Goal: Task Accomplishment & Management: Manage account settings

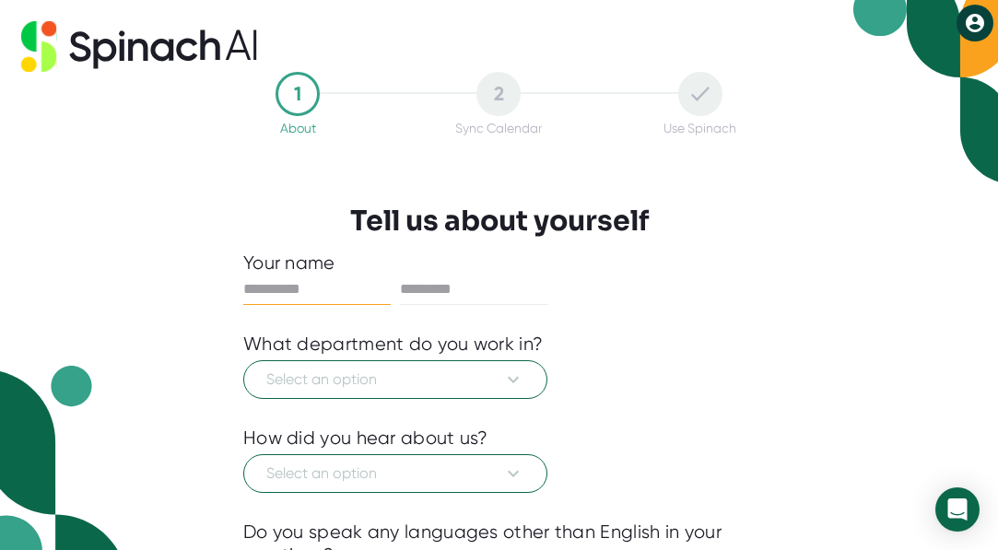
click at [326, 287] on input "text" at bounding box center [317, 290] width 148 height 30
type input "*******"
type input "********"
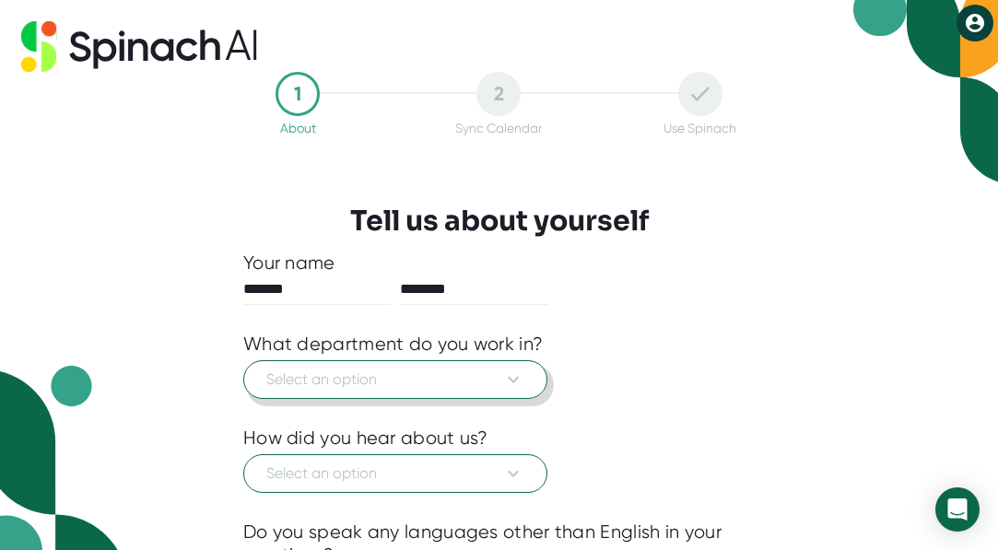
click at [301, 384] on span "Select an option" at bounding box center [395, 380] width 258 height 22
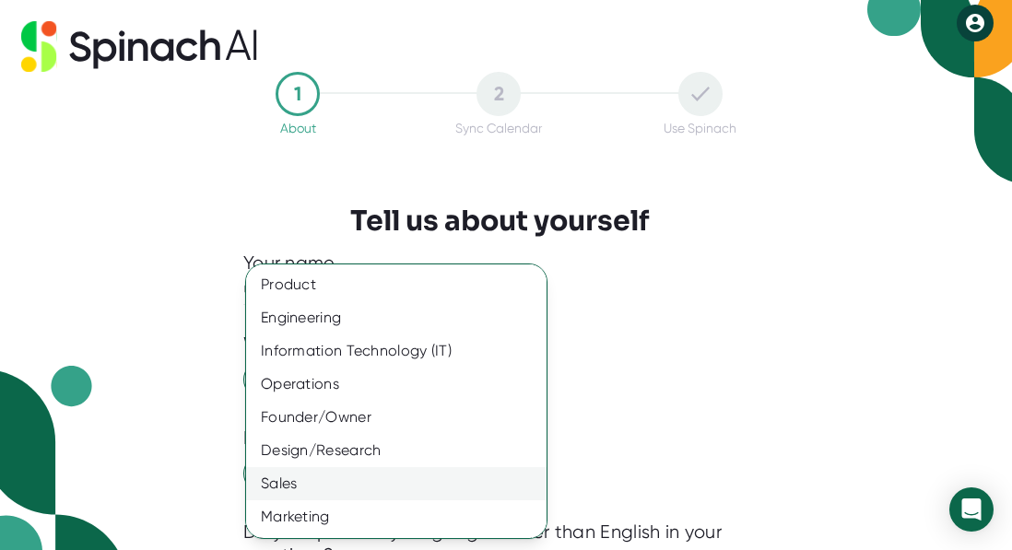
click at [319, 474] on div "Sales" at bounding box center [403, 483] width 314 height 33
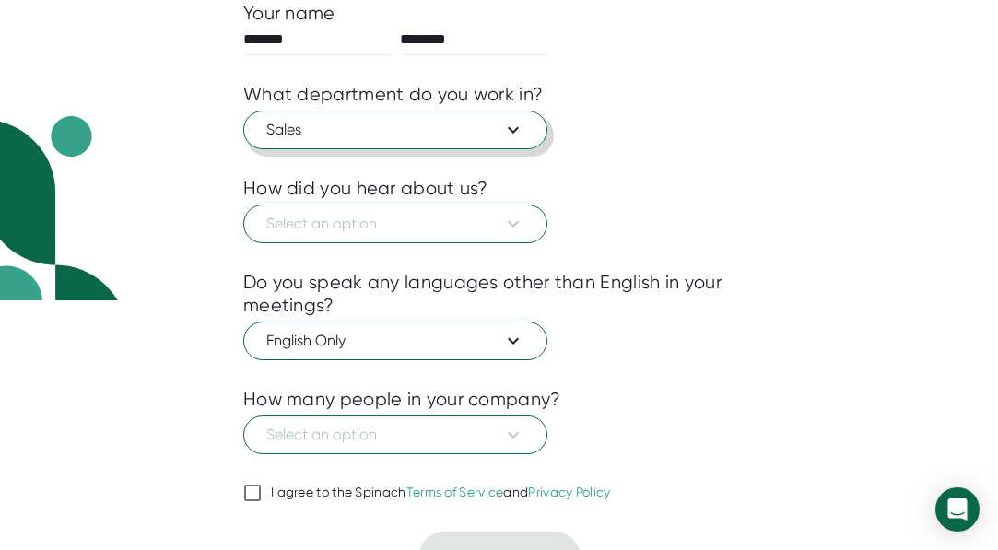
scroll to position [251, 0]
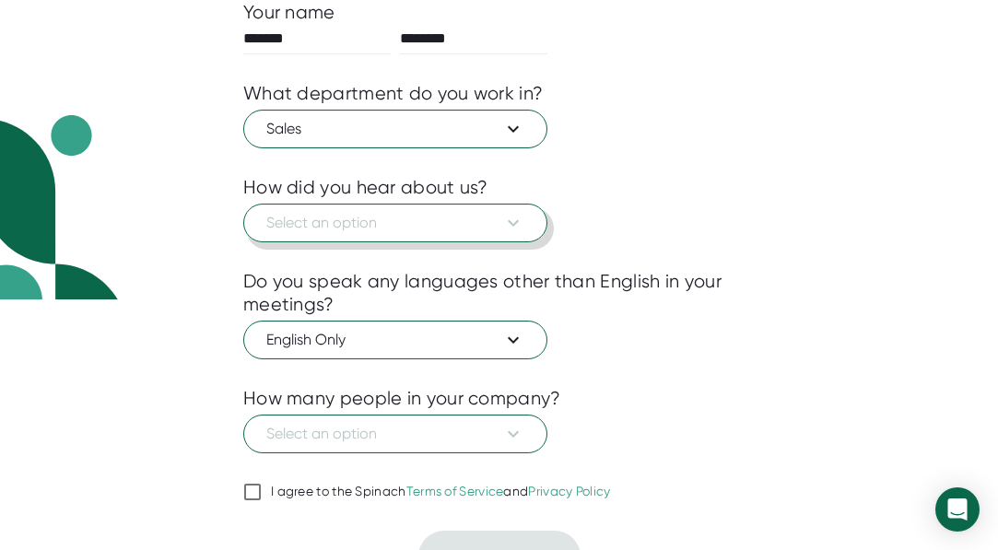
click at [348, 222] on span "Select an option" at bounding box center [395, 223] width 258 height 22
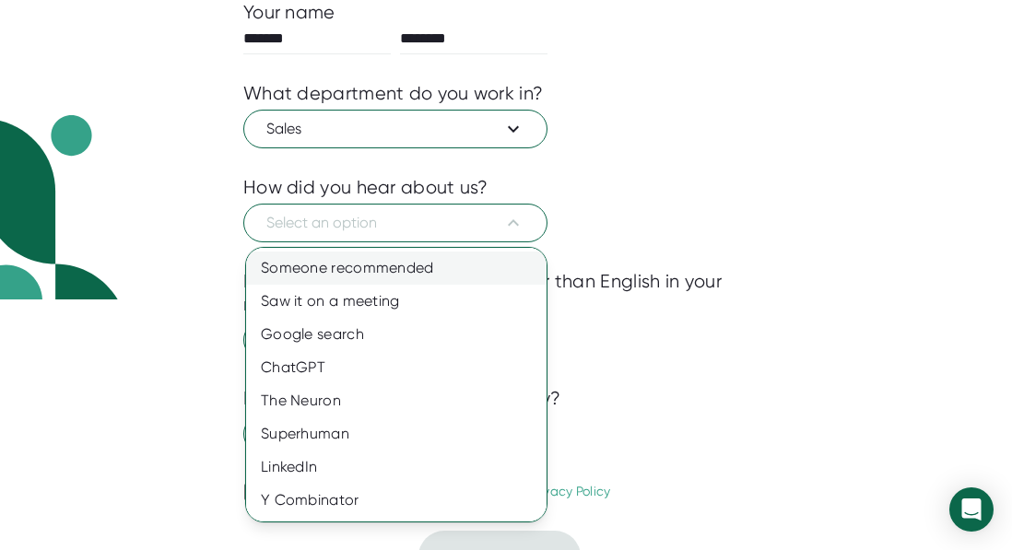
click at [339, 262] on div "Someone recommended" at bounding box center [403, 268] width 314 height 33
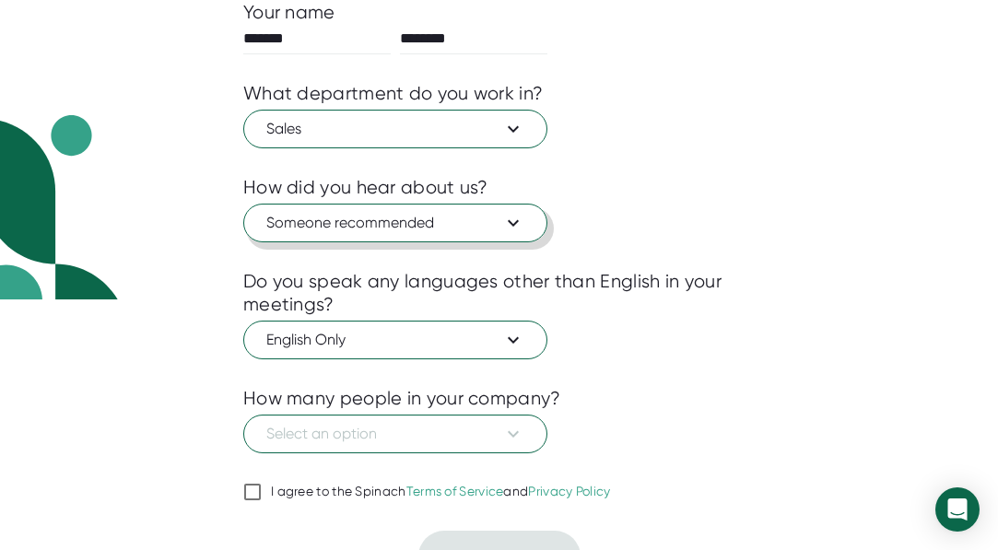
scroll to position [283, 0]
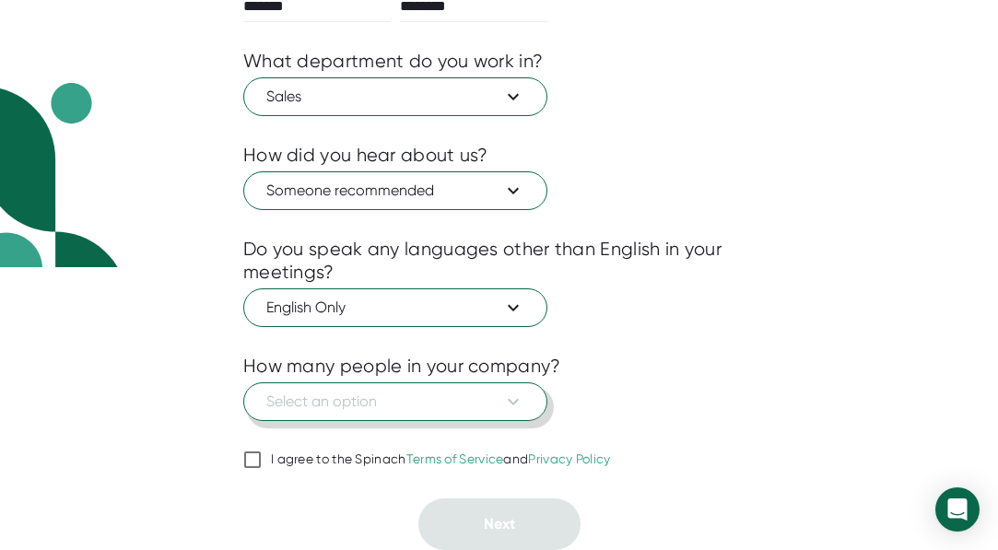
click at [304, 397] on span "Select an option" at bounding box center [395, 402] width 258 height 22
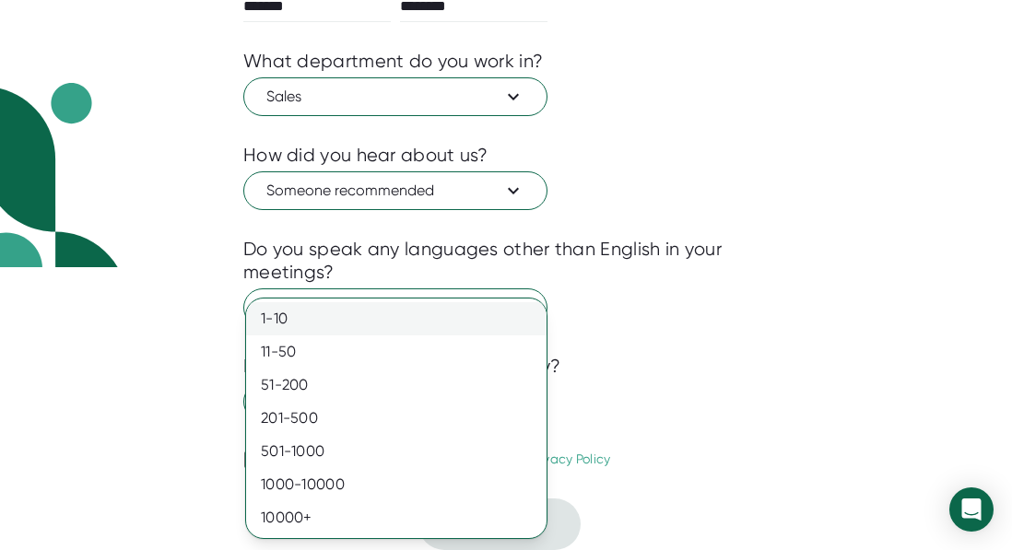
click at [322, 317] on div "1-10" at bounding box center [396, 318] width 301 height 33
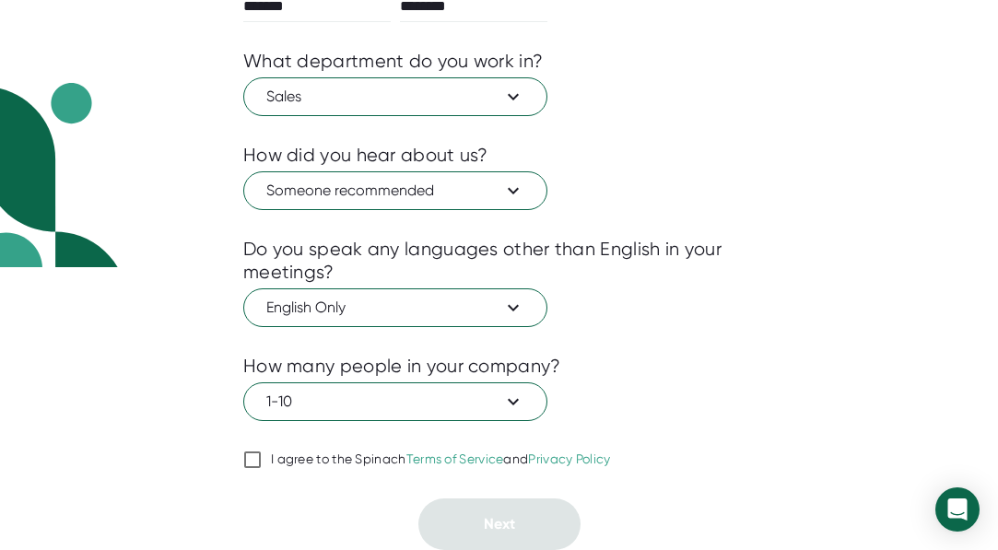
click at [249, 452] on input "I agree to the Spinach Terms of Service and Privacy Policy" at bounding box center [252, 460] width 18 height 22
checkbox input "true"
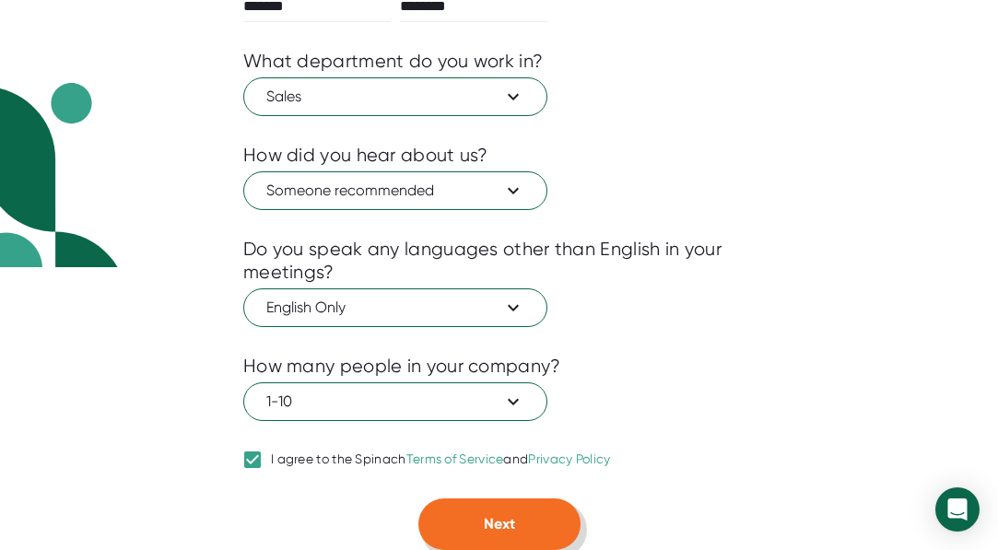
click at [512, 520] on span "Next" at bounding box center [499, 524] width 31 height 18
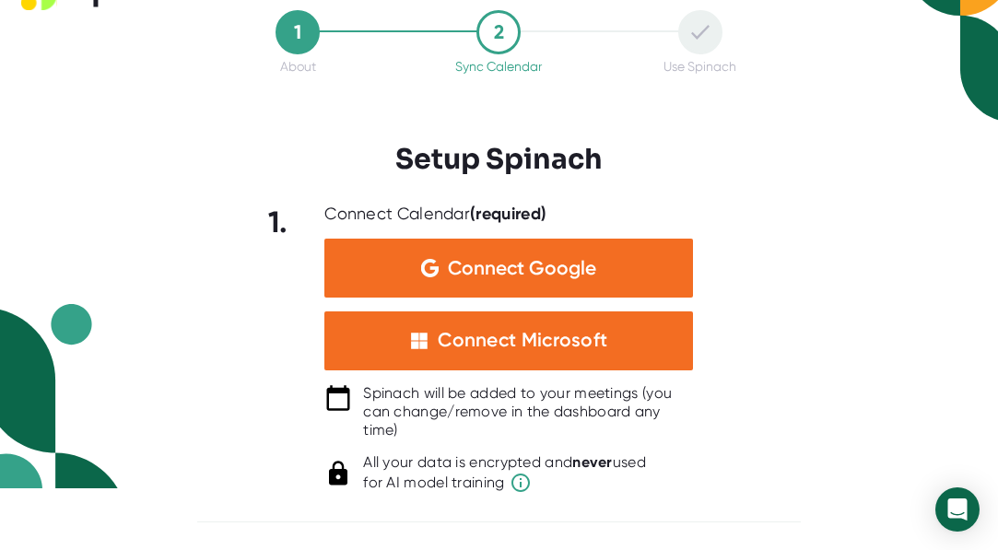
scroll to position [63, 0]
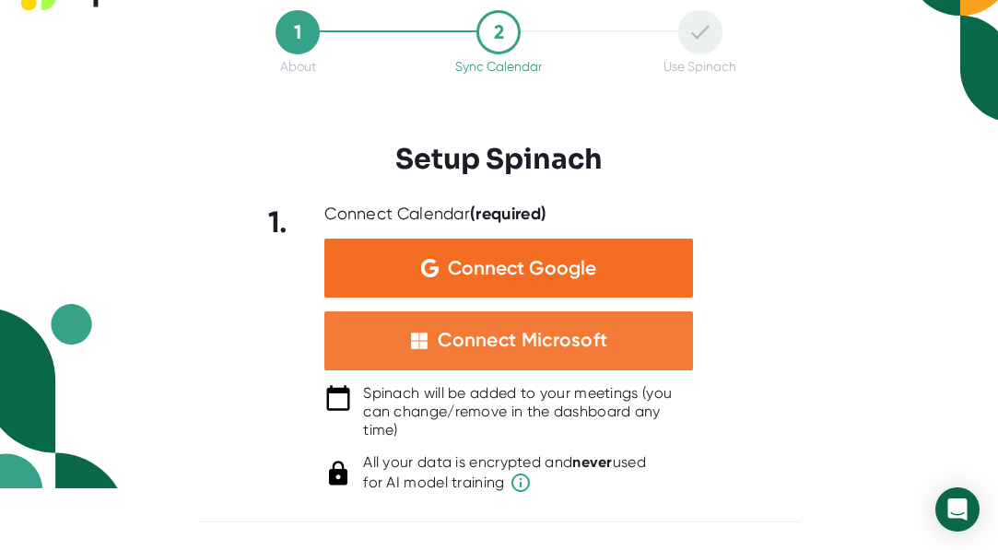
click at [512, 345] on div "Connect Microsoft" at bounding box center [523, 340] width 170 height 24
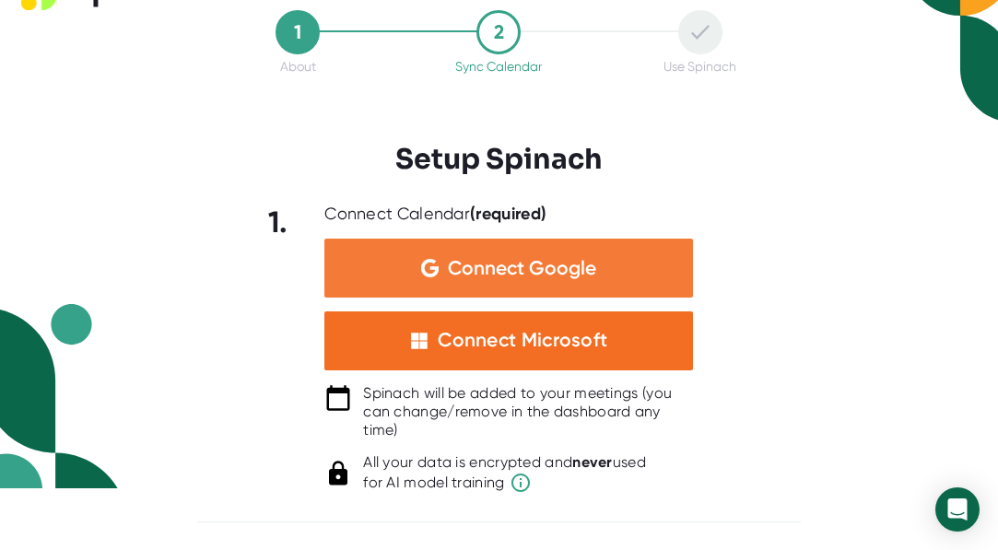
click at [494, 247] on div "Connect Google" at bounding box center [509, 268] width 369 height 59
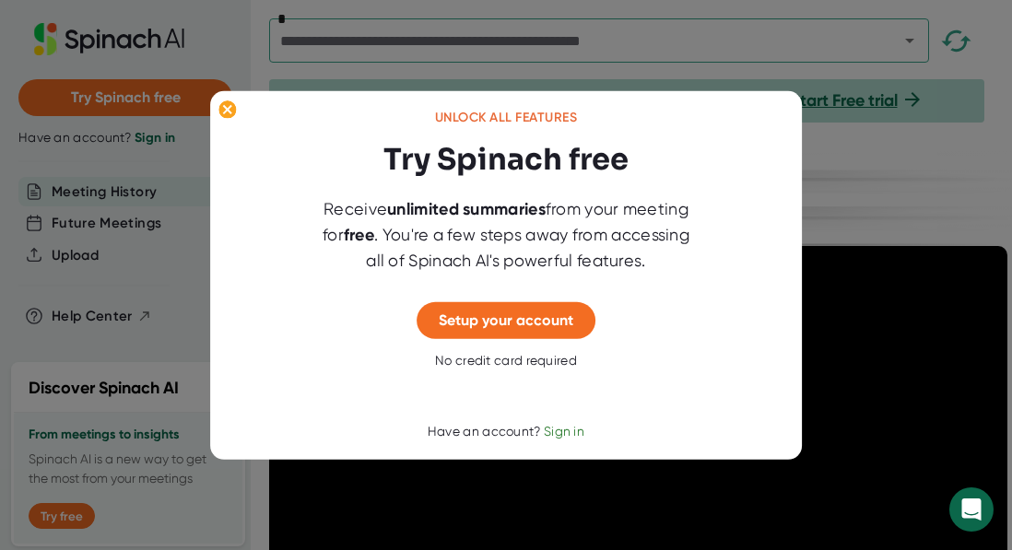
click at [561, 434] on span "Sign in" at bounding box center [564, 431] width 41 height 15
